Goal: Navigation & Orientation: Go to known website

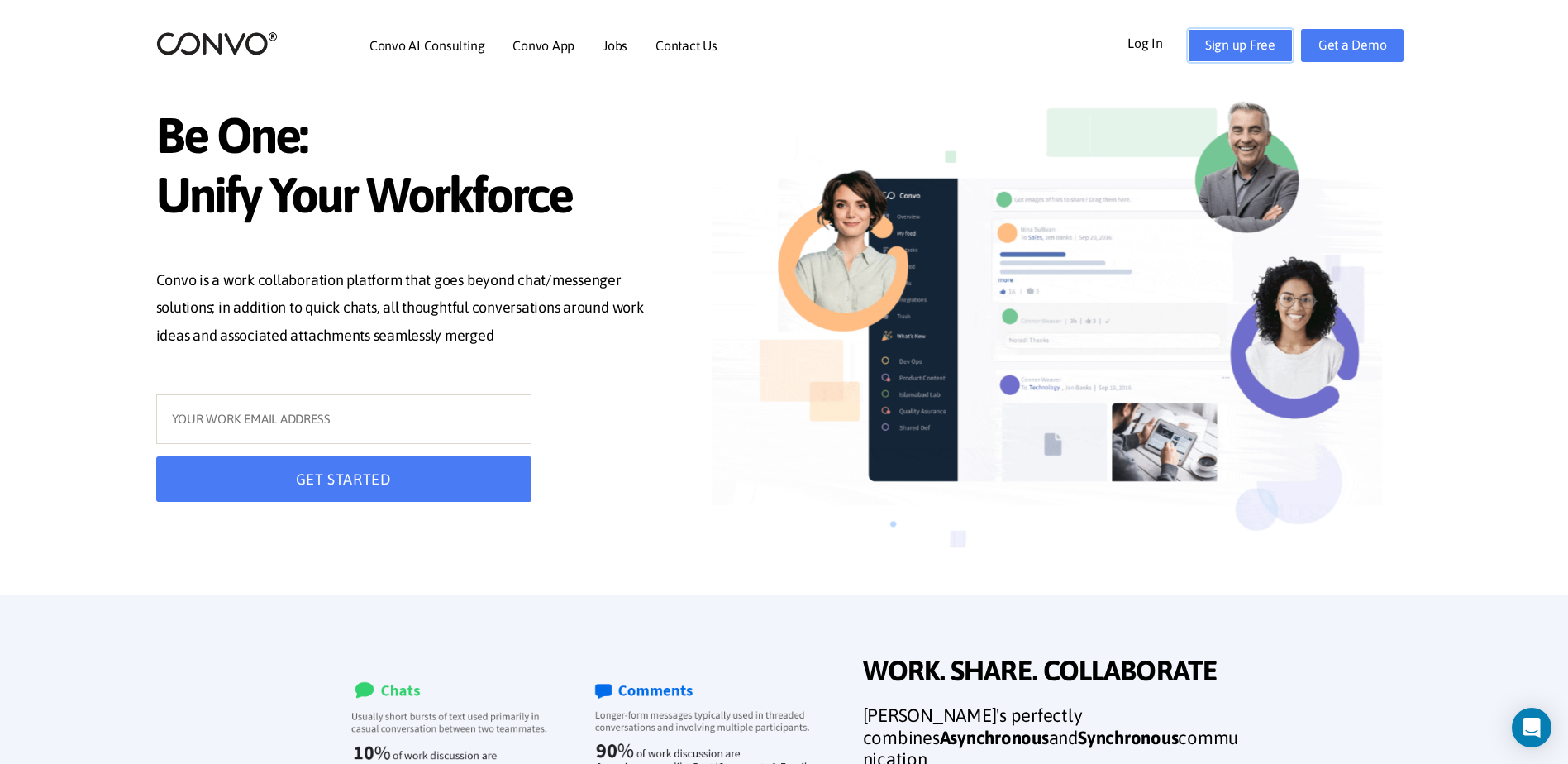
click at [1231, 46] on link "Sign up Free" at bounding box center [1240, 45] width 105 height 33
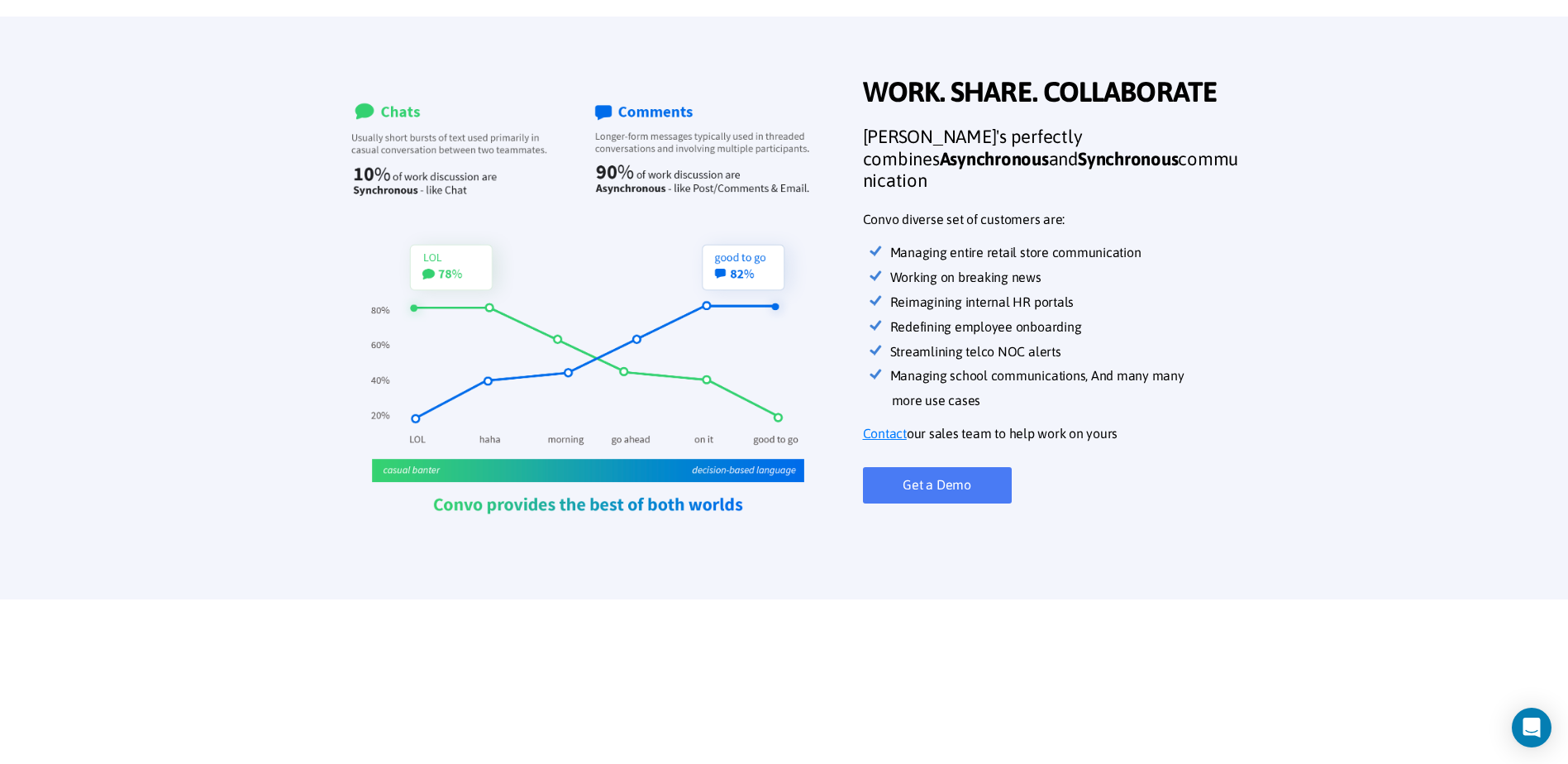
scroll to position [83, 0]
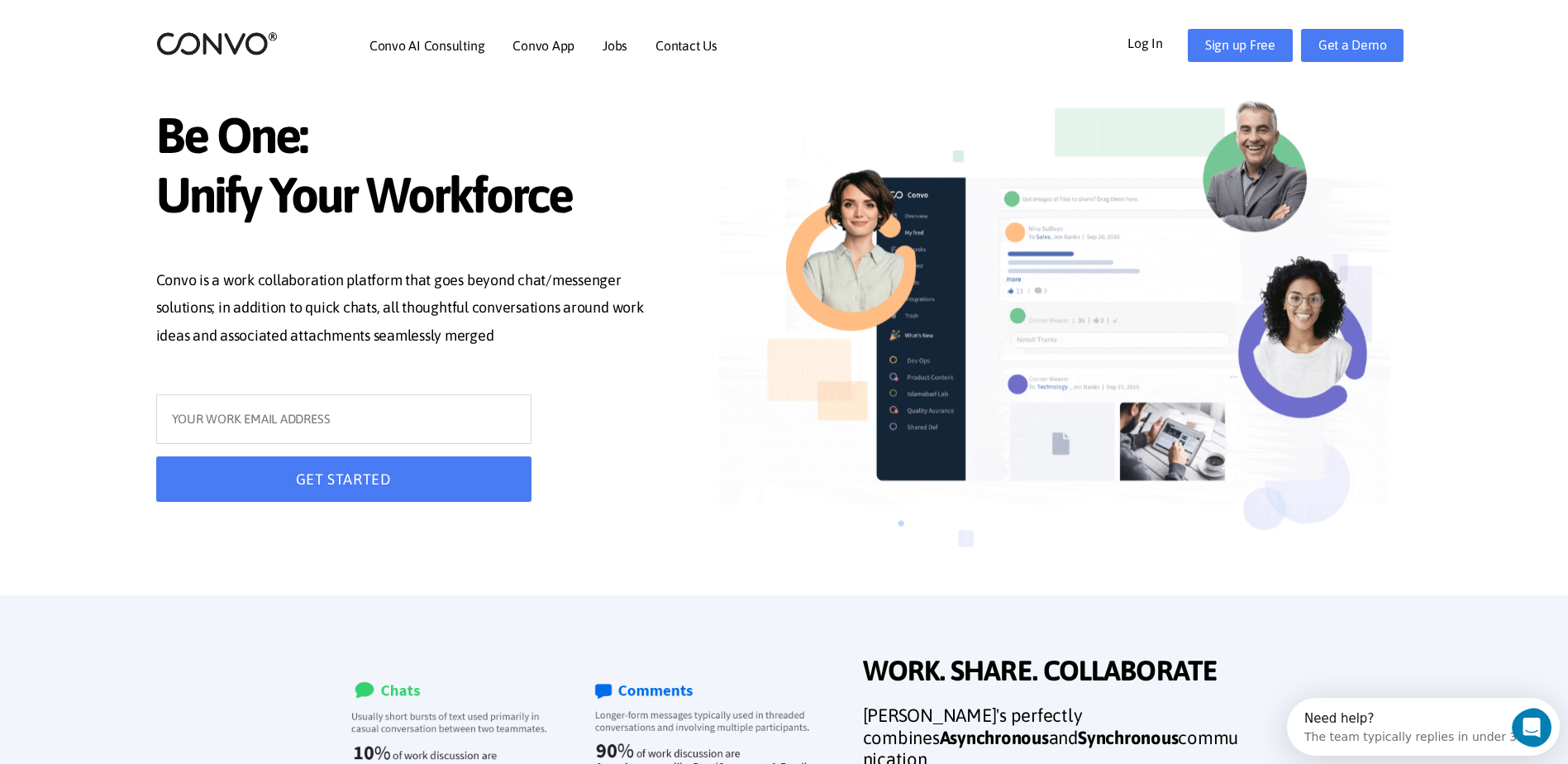
click at [308, 193] on span "Unify Your Workforce" at bounding box center [411, 197] width 510 height 64
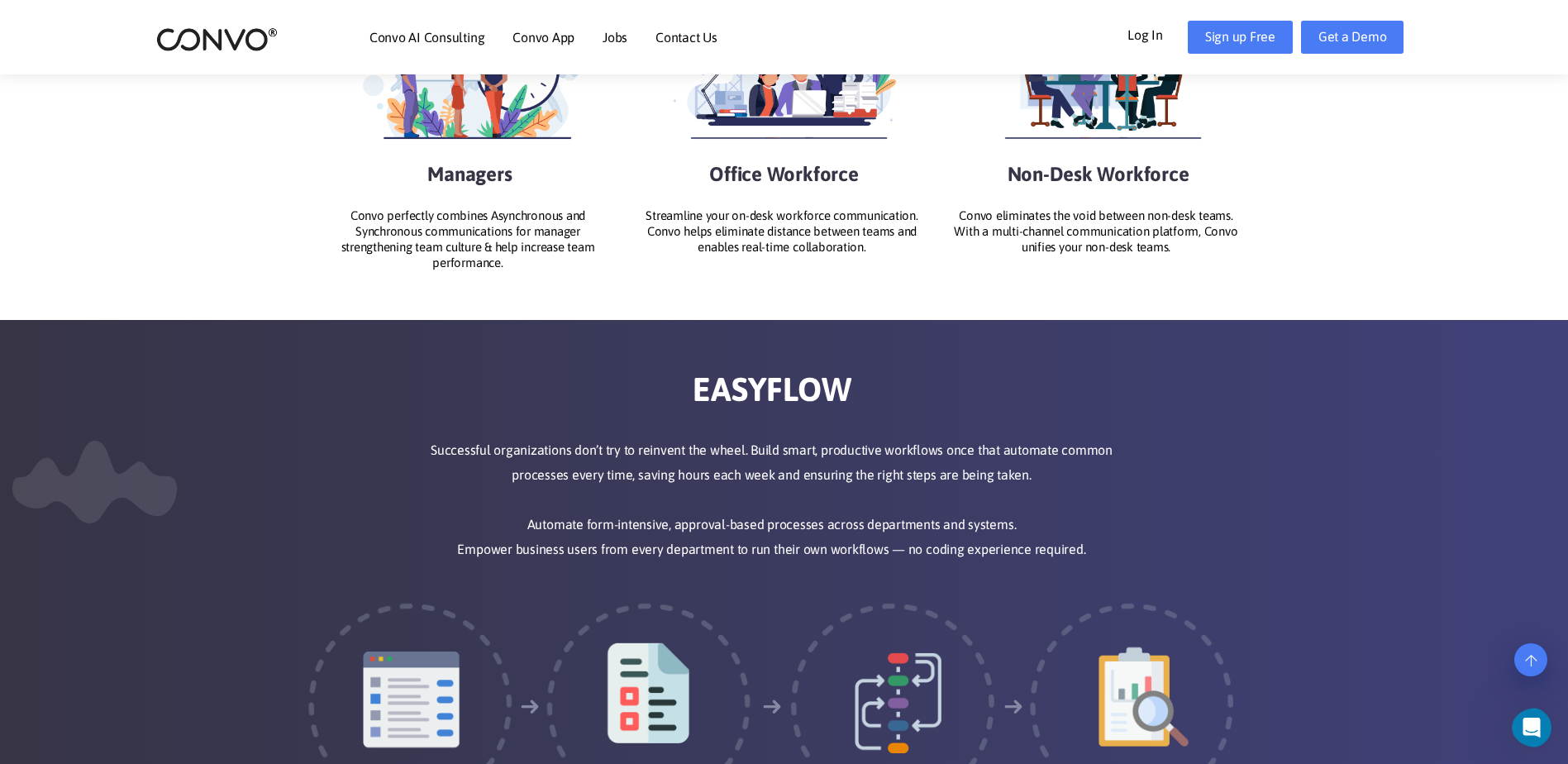
scroll to position [2151, 0]
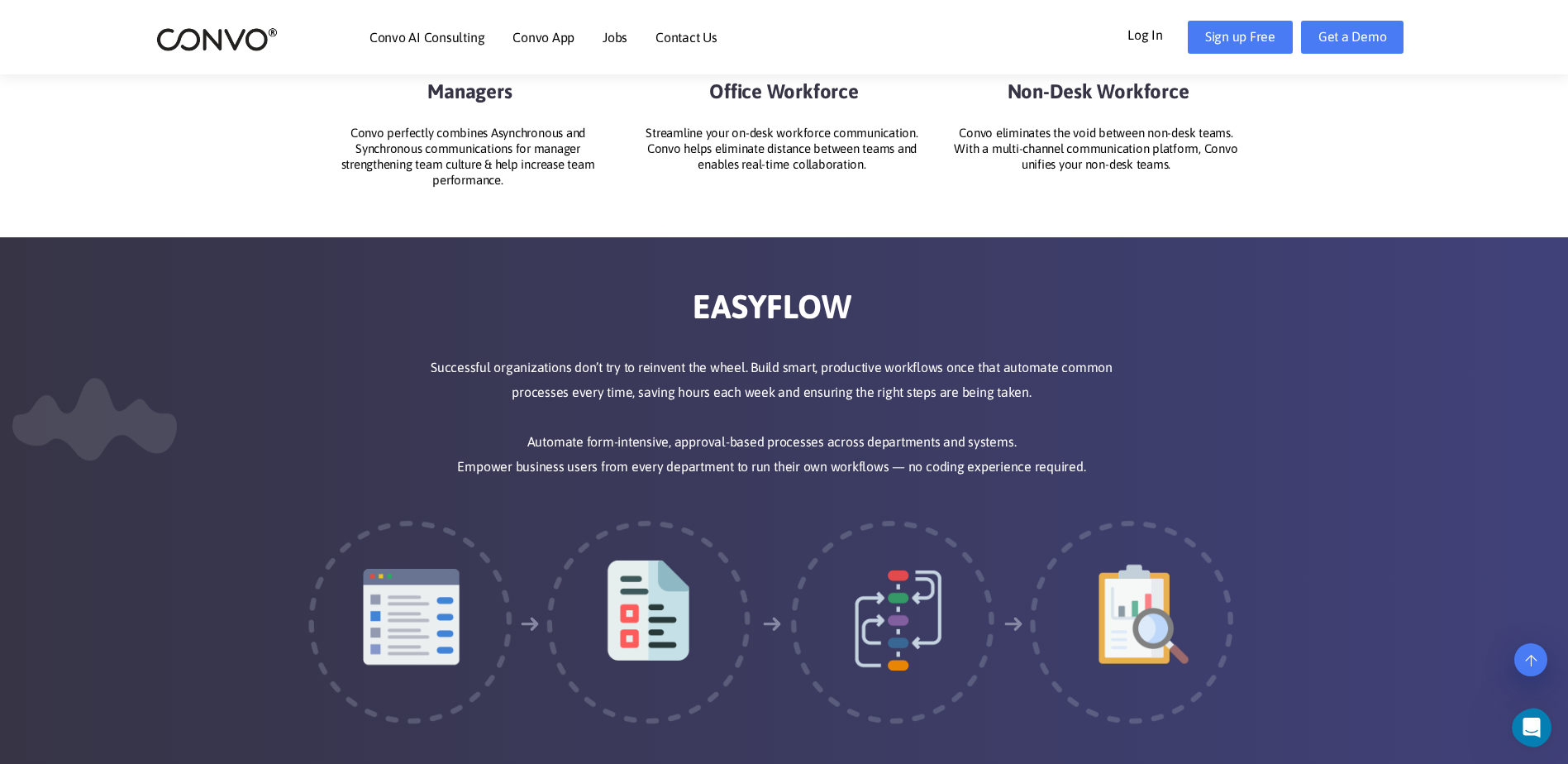
click at [664, 619] on img at bounding box center [651, 620] width 215 height 222
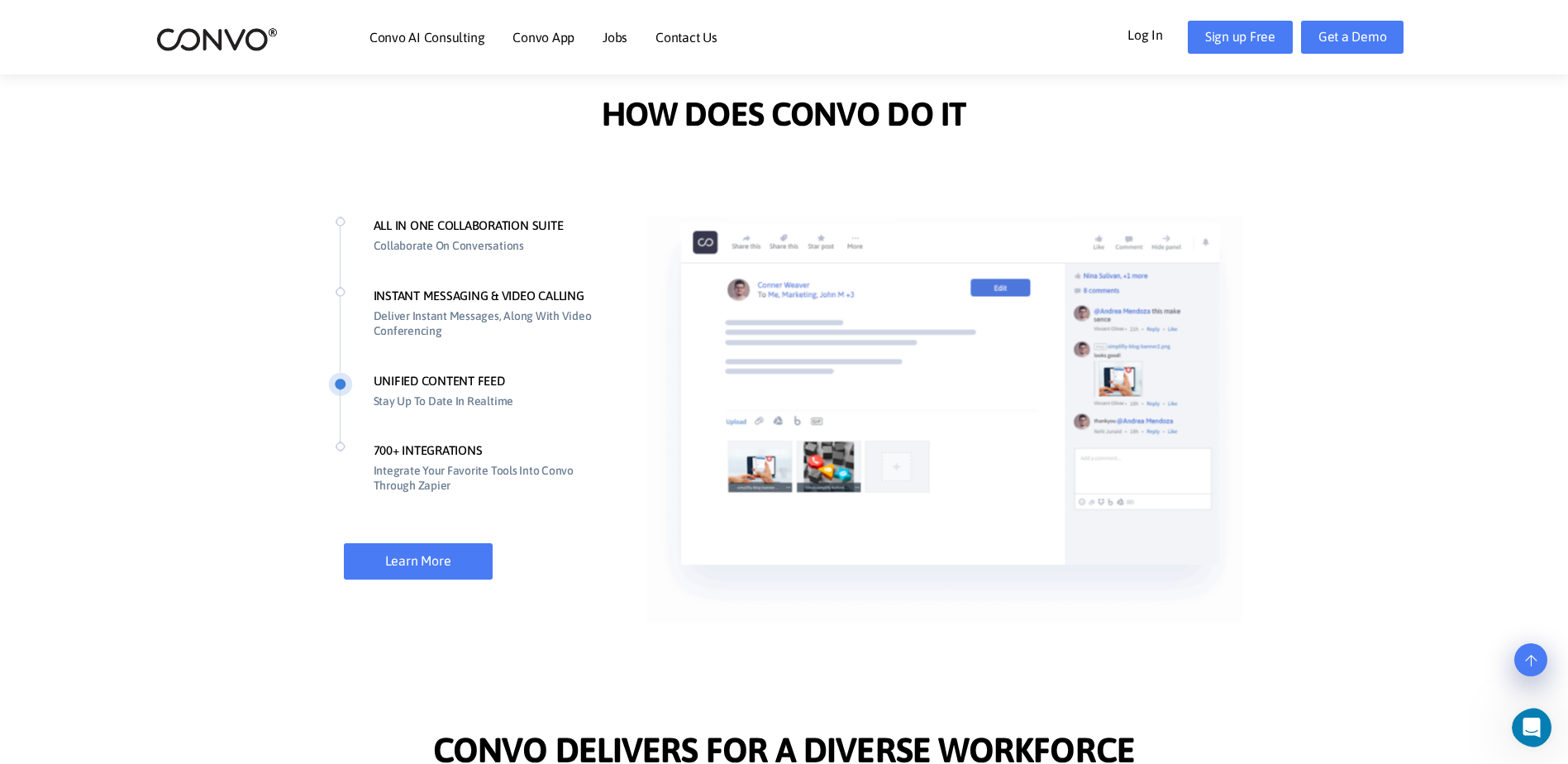
scroll to position [605, 0]
